Goal: Transaction & Acquisition: Download file/media

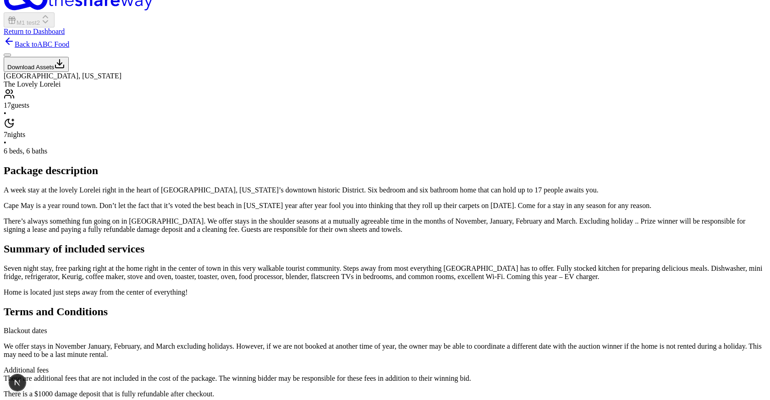
scroll to position [18, 0]
click at [69, 72] on button "Download Assets" at bounding box center [36, 64] width 65 height 15
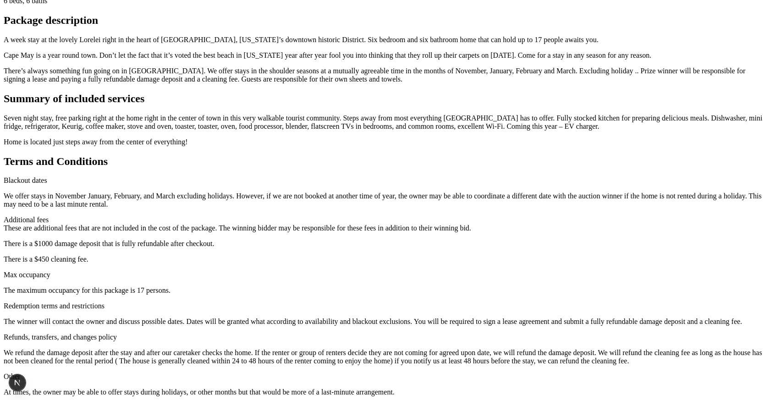
scroll to position [0, 0]
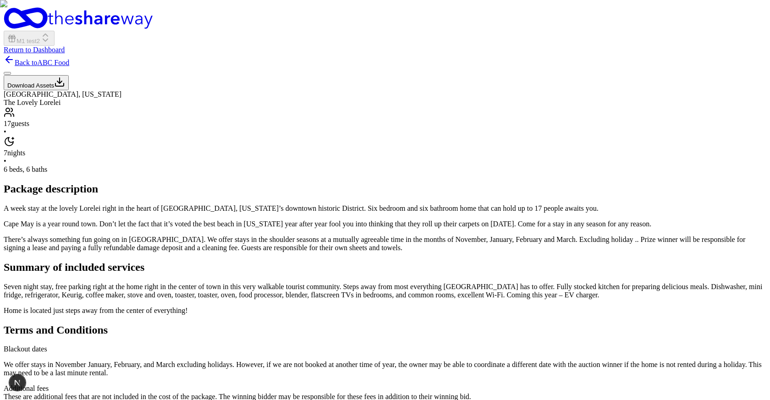
click at [69, 90] on button "Download Assets" at bounding box center [36, 82] width 65 height 15
click at [167, 316] on div "Miami, Florida The Lovely Lorelei 17 guests • 7 nights • 6 beds, 6 baths Packag…" at bounding box center [385, 327] width 763 height 475
click at [69, 90] on button "Download Assets" at bounding box center [36, 82] width 65 height 15
